Goal: Find specific page/section: Find specific page/section

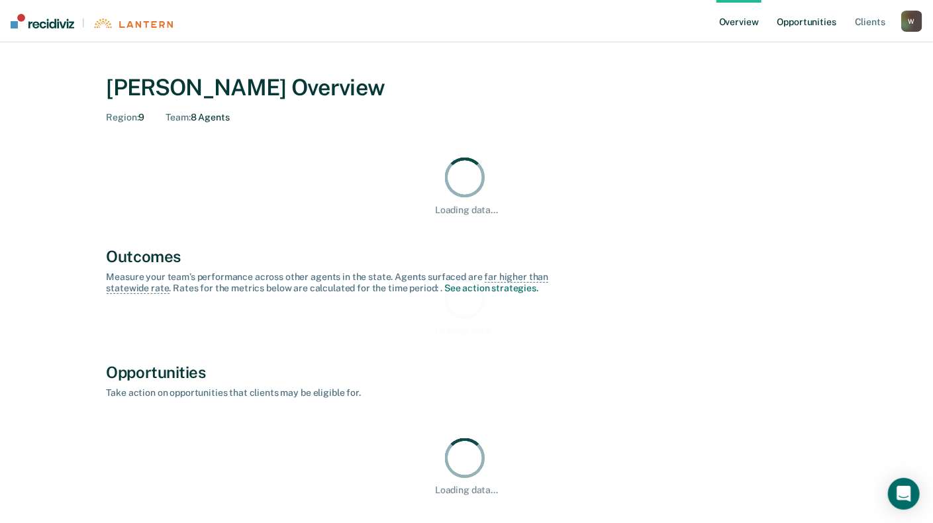
click at [808, 18] on link "Opportunities" at bounding box center [807, 21] width 64 height 42
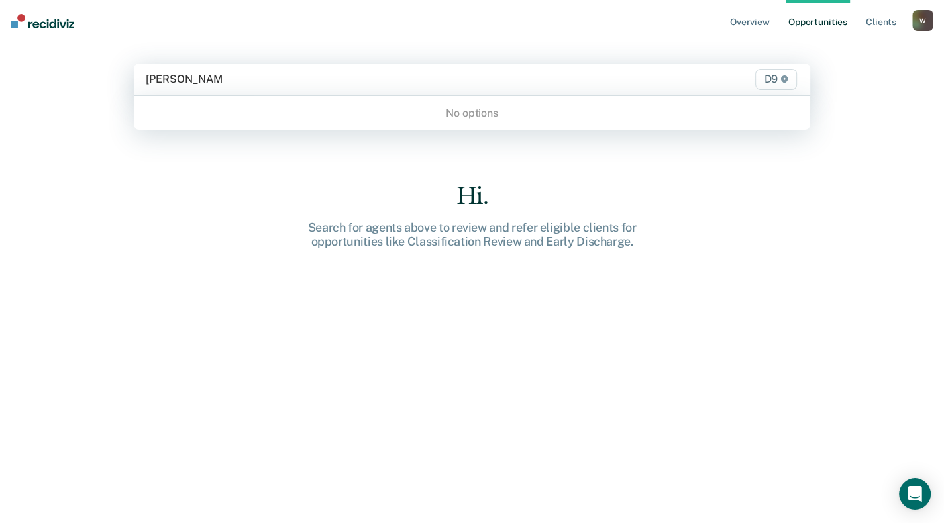
type input "[PERSON_NAME]"
click at [441, 107] on div "No options" at bounding box center [472, 112] width 676 height 23
click at [264, 89] on div "D9" at bounding box center [472, 80] width 676 height 32
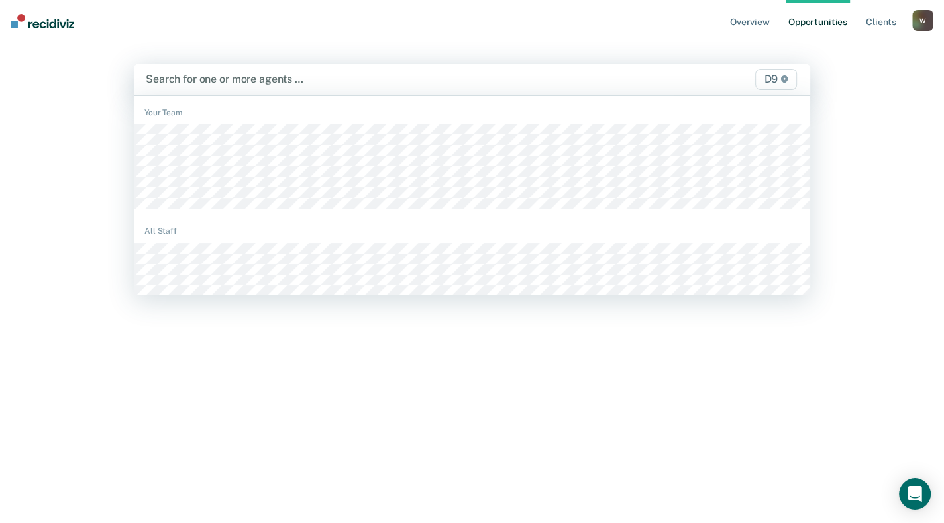
click at [779, 79] on span "D9" at bounding box center [776, 79] width 42 height 21
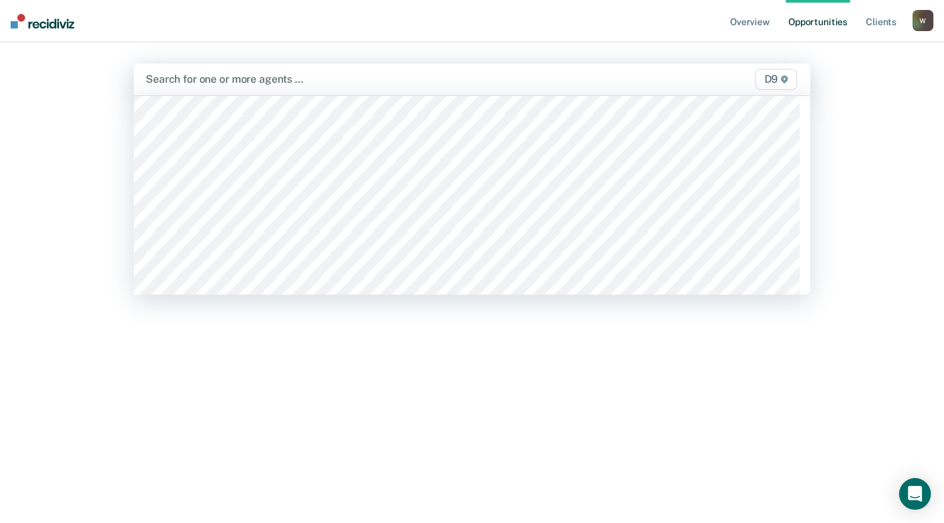
scroll to position [464, 0]
click at [888, 364] on div "Overview Opportunities Client s [EMAIL_ADDRESS][US_STATE][DOMAIN_NAME] W Profil…" at bounding box center [472, 261] width 944 height 523
